Goal: Find specific page/section: Find specific page/section

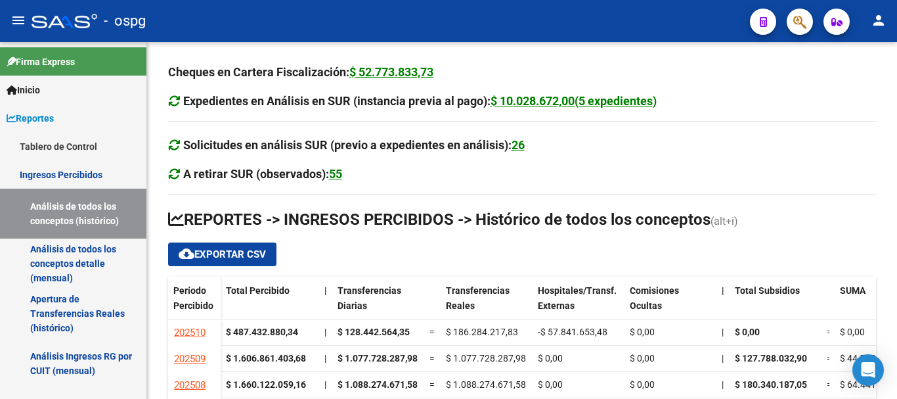
scroll to position [71, 0]
click at [66, 258] on link "Análisis de todos los conceptos detalle (mensual)" at bounding box center [73, 263] width 146 height 50
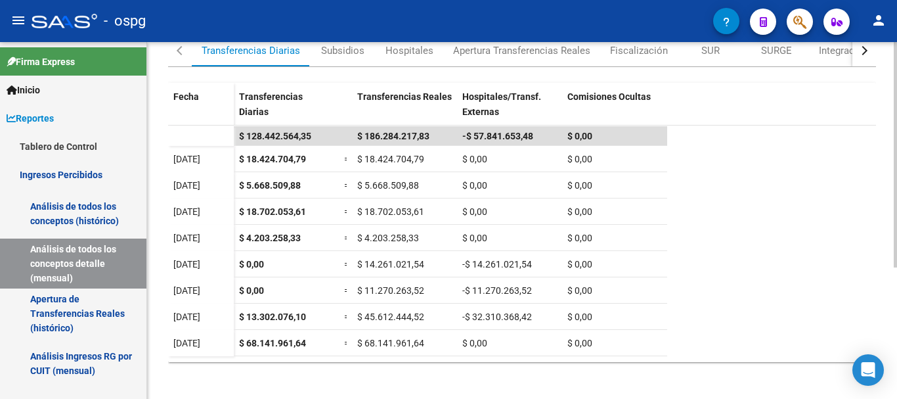
scroll to position [208, 0]
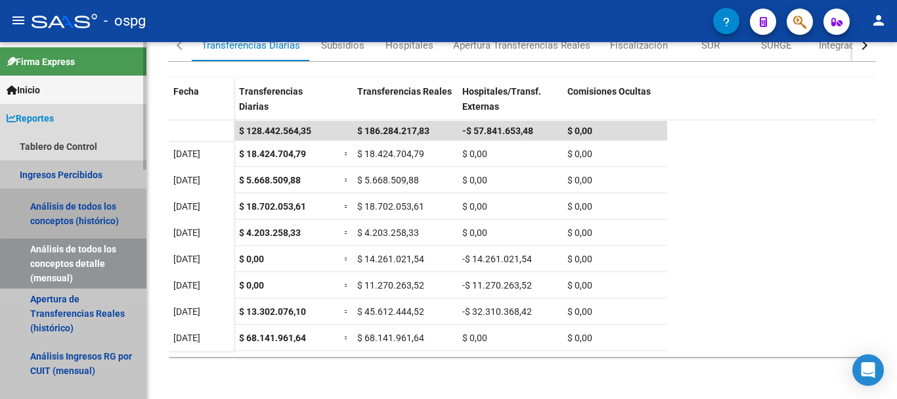
click at [64, 201] on link "Análisis de todos los conceptos (histórico)" at bounding box center [73, 213] width 146 height 50
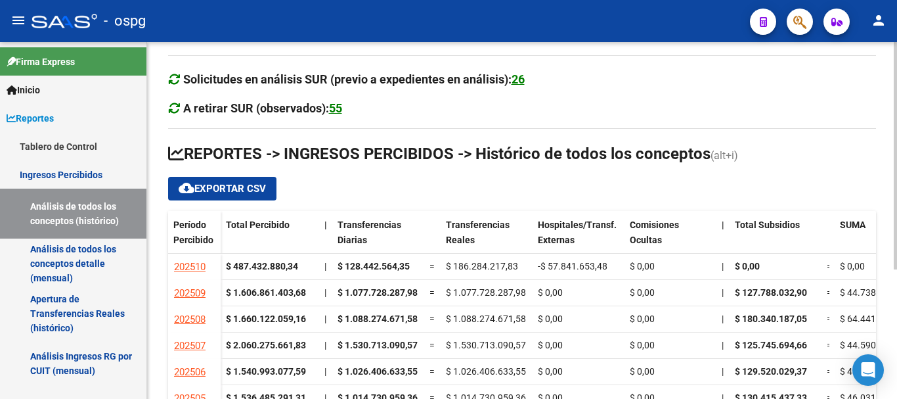
scroll to position [202, 0]
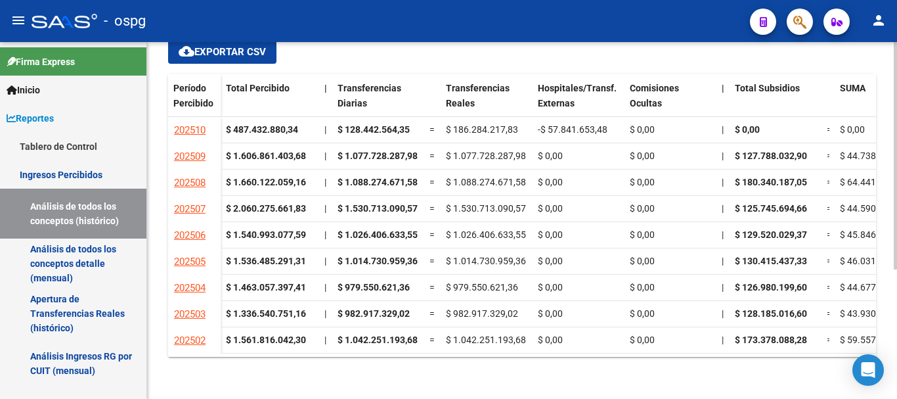
click at [895, 392] on div at bounding box center [895, 220] width 3 height 356
click at [895, 392] on div at bounding box center [895, 284] width 3 height 227
